Goal: Check status: Check status

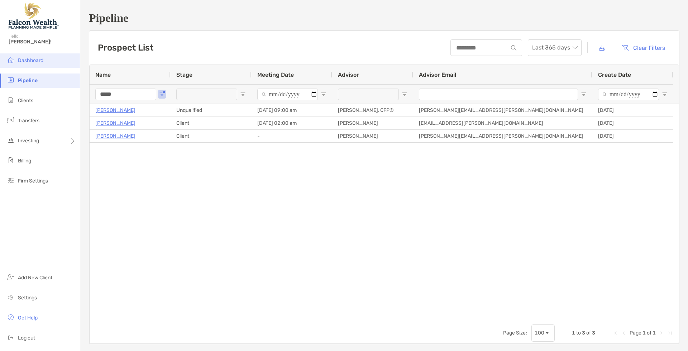
click at [26, 62] on span "Dashboard" at bounding box center [30, 60] width 25 height 6
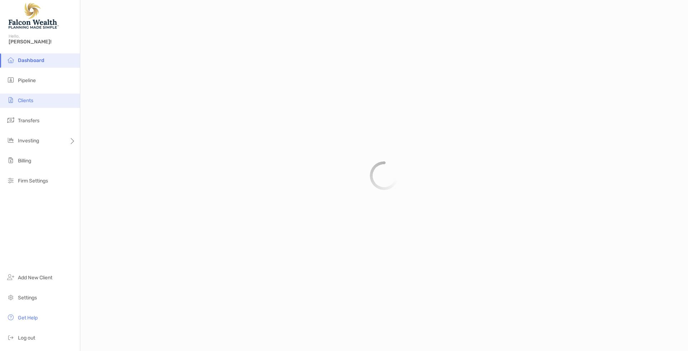
click at [15, 99] on li "Clients" at bounding box center [40, 100] width 80 height 14
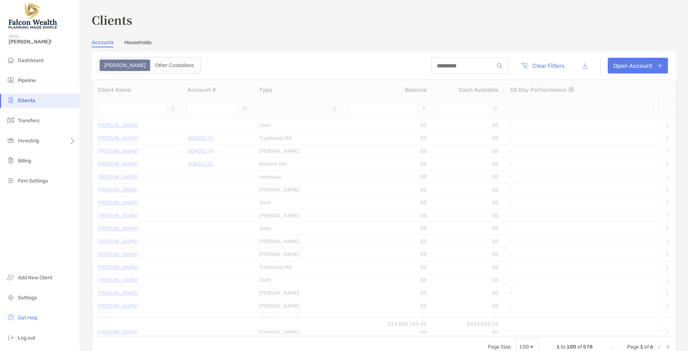
type input "******"
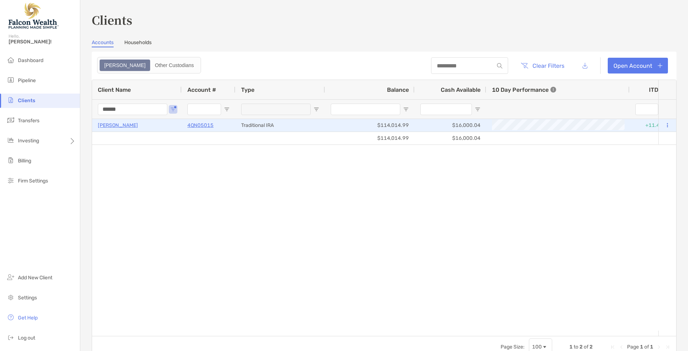
click at [134, 125] on p "[PERSON_NAME]" at bounding box center [118, 125] width 40 height 9
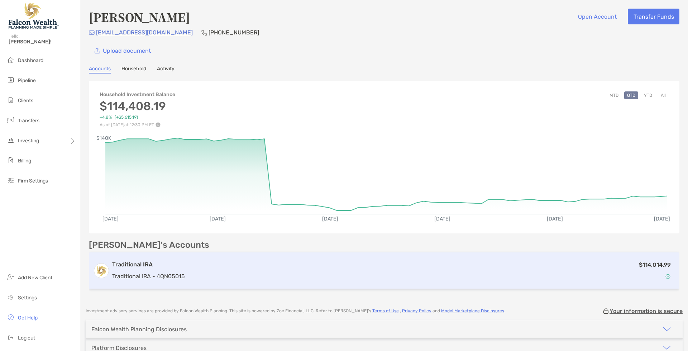
click at [300, 287] on div "Traditional IRA Traditional IRA - 4QN05015 $114,014.99" at bounding box center [384, 270] width 590 height 37
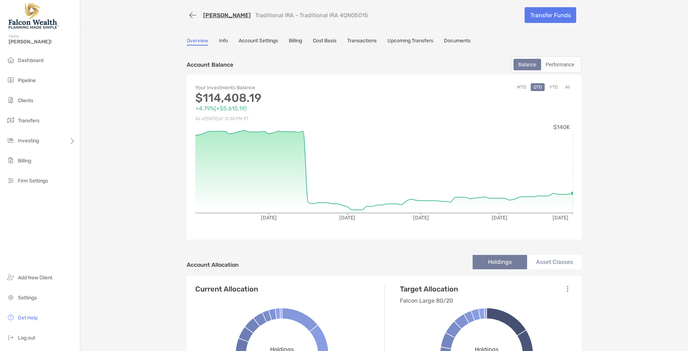
click at [369, 41] on link "Transactions" at bounding box center [361, 42] width 29 height 8
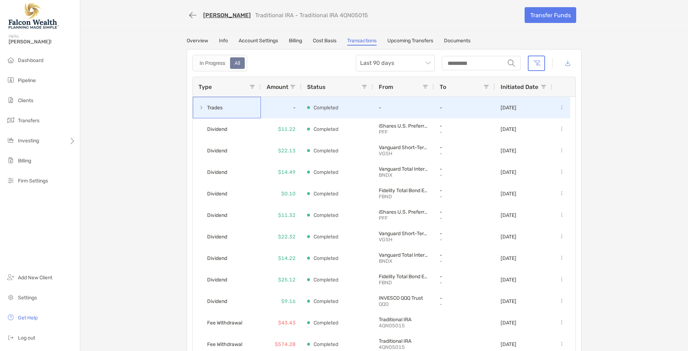
click at [201, 111] on span at bounding box center [201, 108] width 6 height 12
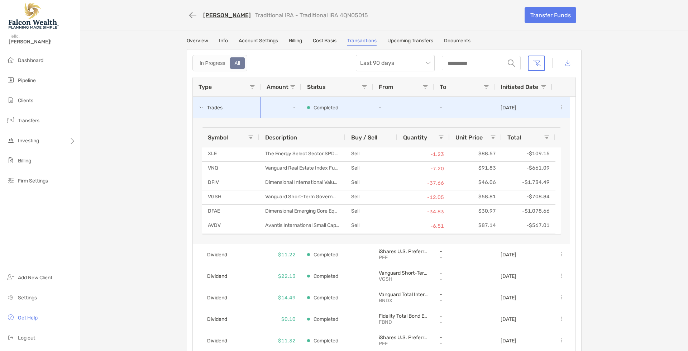
click at [198, 105] on span at bounding box center [201, 108] width 6 height 6
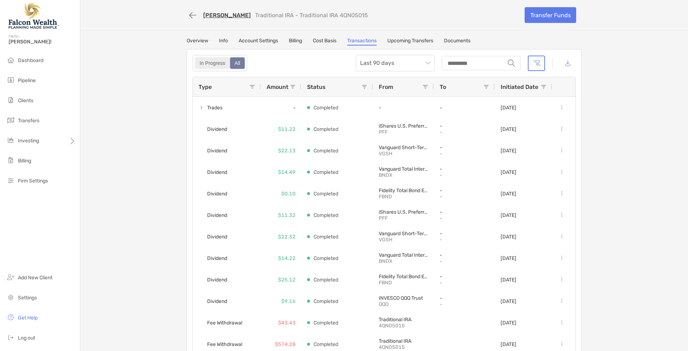
click at [210, 62] on div "In Progress" at bounding box center [213, 63] width 34 height 10
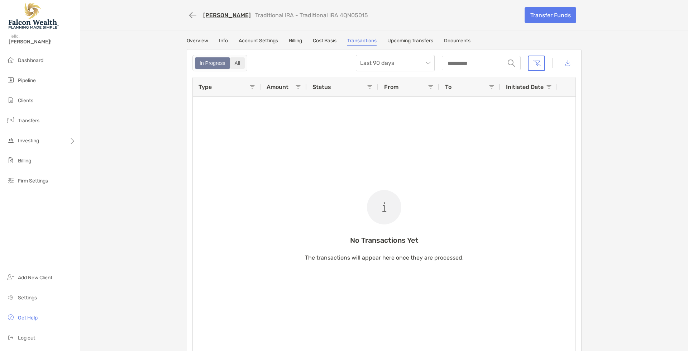
click at [233, 64] on div "All" at bounding box center [238, 63] width 14 height 10
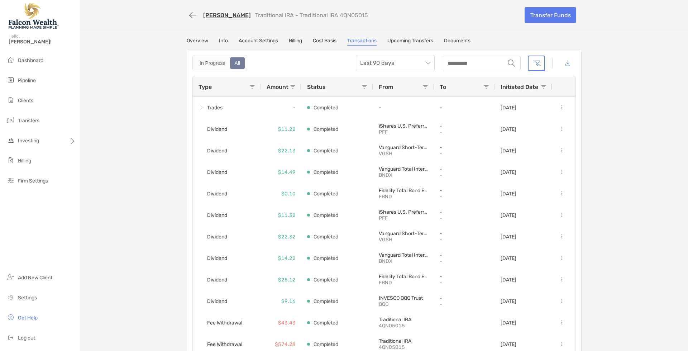
click at [410, 42] on link "Upcoming Transfers" at bounding box center [410, 42] width 46 height 8
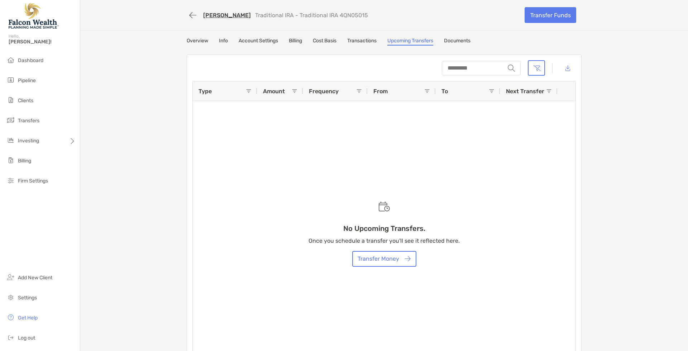
click at [464, 43] on link "Documents" at bounding box center [457, 42] width 27 height 8
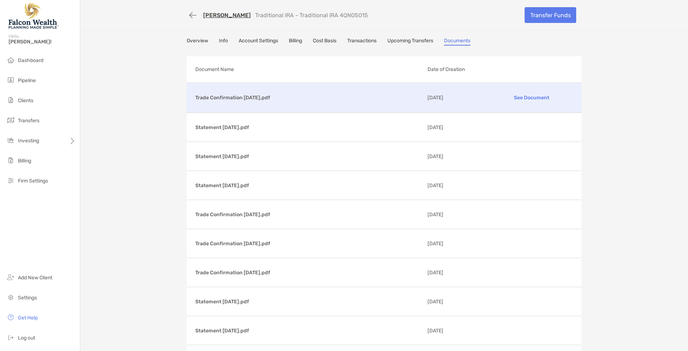
click at [239, 96] on p "Trade Confirmation [DATE].pdf" at bounding box center [308, 97] width 226 height 9
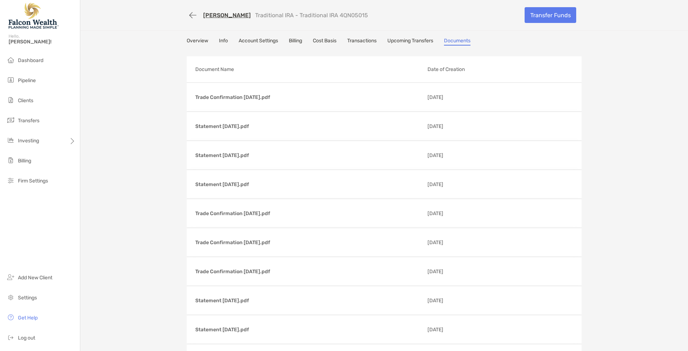
click at [200, 42] on link "Overview" at bounding box center [197, 42] width 21 height 8
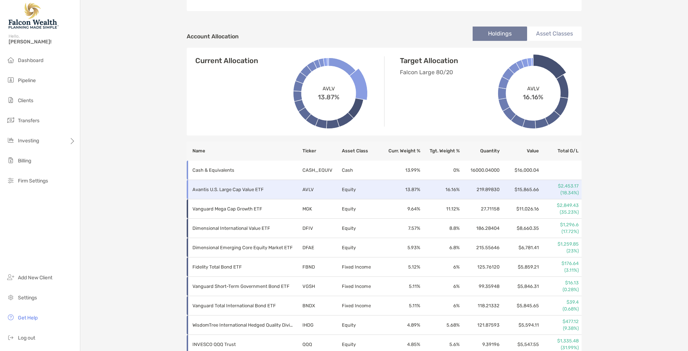
scroll to position [117, 0]
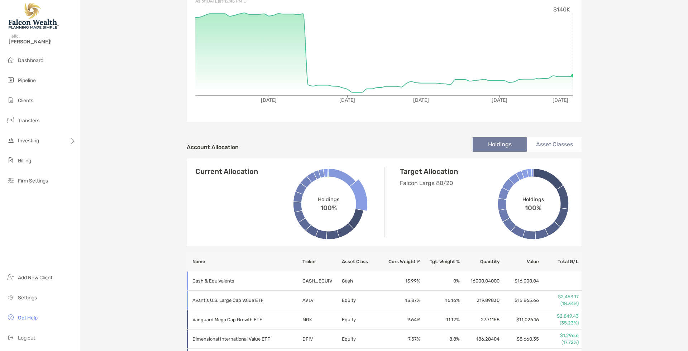
click at [567, 150] on li "Asset Classes" at bounding box center [554, 144] width 54 height 14
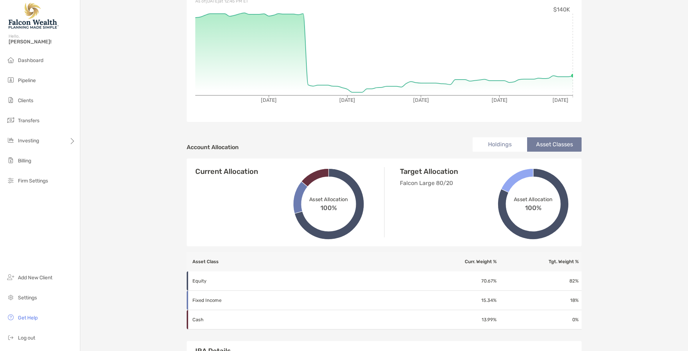
click at [496, 148] on li "Holdings" at bounding box center [499, 144] width 54 height 14
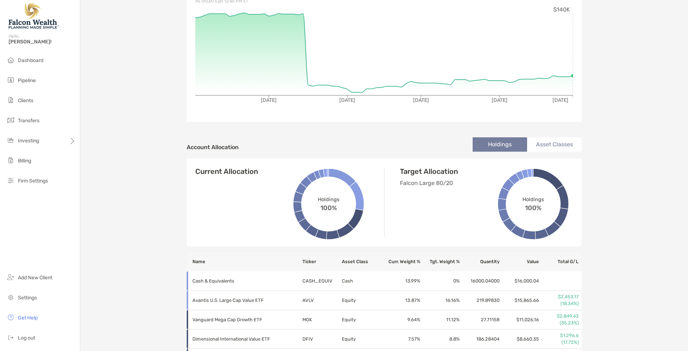
scroll to position [0, 0]
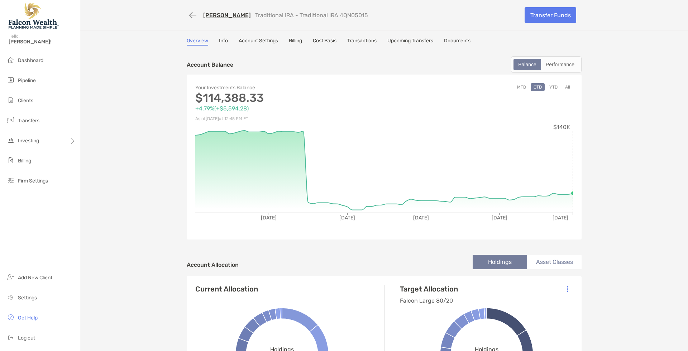
click at [479, 15] on div "[PERSON_NAME] Traditional IRA - Traditional IRA 4QN05015" at bounding box center [353, 15] width 332 height 13
click at [563, 66] on div "Performance" at bounding box center [559, 64] width 37 height 10
